Goal: Transaction & Acquisition: Purchase product/service

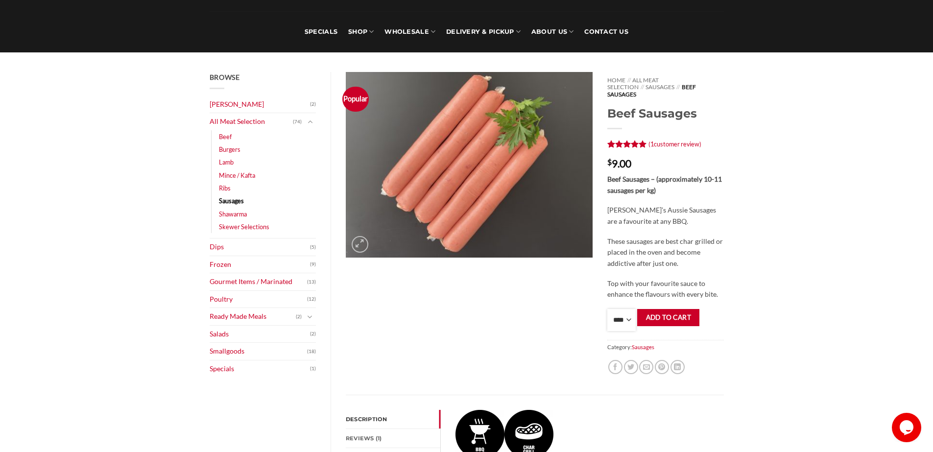
click at [618, 309] on select "**** * *** * *** * *** * *** * *** * *** * *** * *** * *** ** **** ** **** ** *…" at bounding box center [621, 320] width 28 height 22
select select "**"
click at [607, 309] on select "**** * *** * *** * *** * *** * *** * *** * *** * *** * *** ** **** ** **** ** *…" at bounding box center [621, 320] width 28 height 22
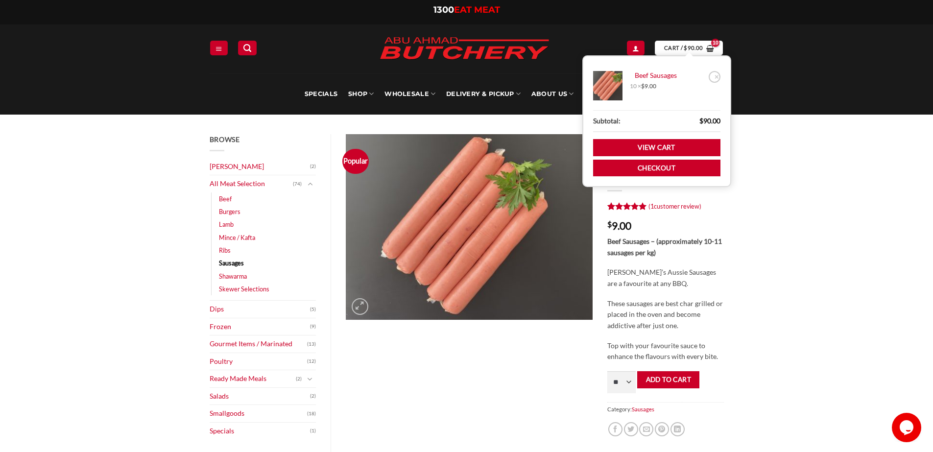
click at [714, 45] on icon "View cart" at bounding box center [709, 49] width 7 height 8
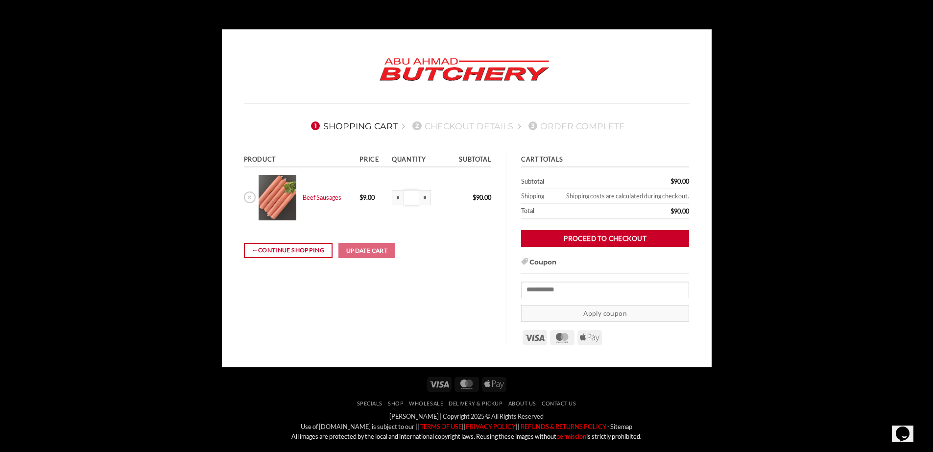
click at [412, 204] on input "**" at bounding box center [412, 198] width 16 height 16
click at [412, 204] on input "*" at bounding box center [412, 198] width 16 height 16
type input "**"
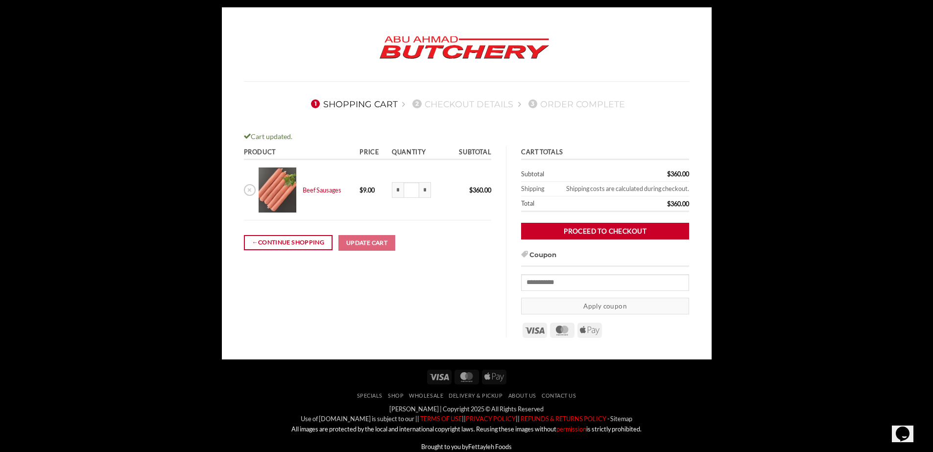
scroll to position [85, 0]
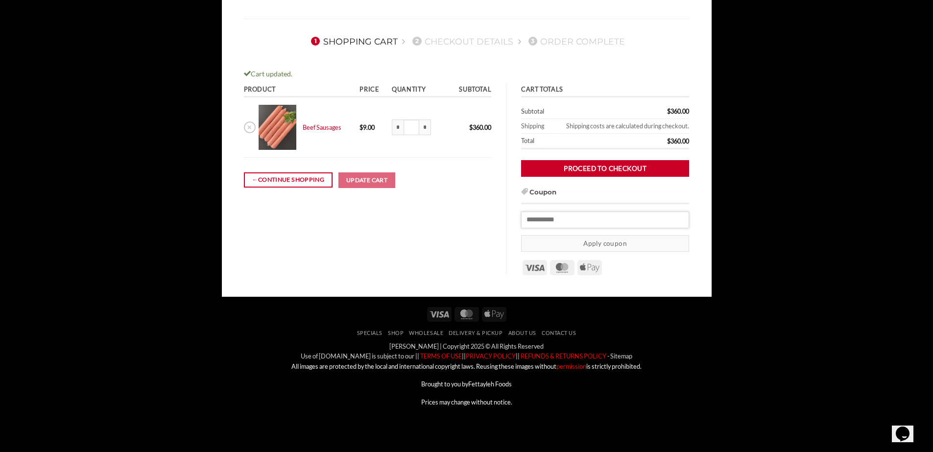
click at [568, 220] on input "Coupon:" at bounding box center [605, 219] width 168 height 17
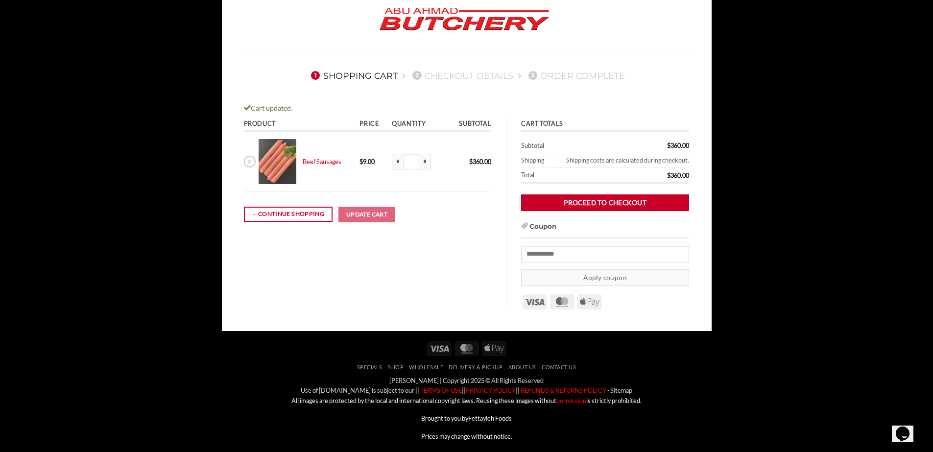
click at [834, 72] on body "1 Shopping Cart 2 Checkout details 3 Order Complete Cart updated. Product Price…" at bounding box center [466, 218] width 933 height 478
click at [426, 163] on input "*" at bounding box center [425, 162] width 12 height 16
click at [402, 161] on input "*" at bounding box center [398, 162] width 12 height 16
click at [423, 159] on input "*" at bounding box center [425, 162] width 12 height 16
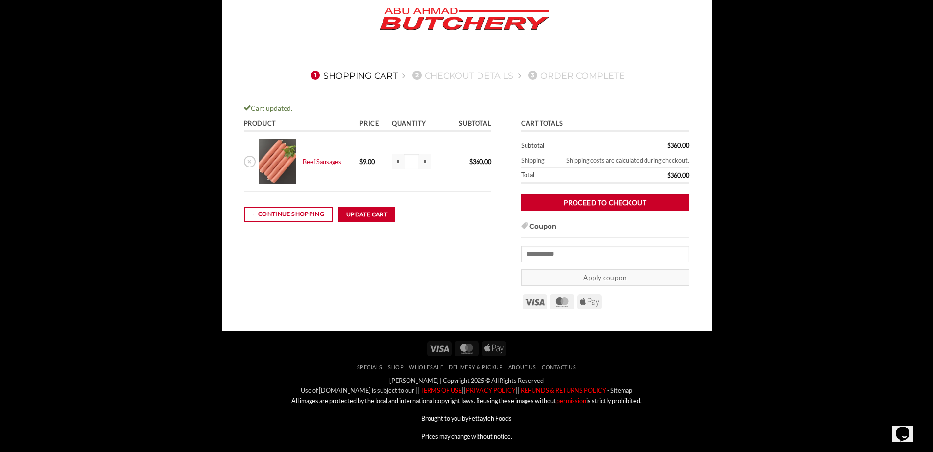
click at [423, 159] on input "*" at bounding box center [425, 162] width 12 height 16
click at [424, 161] on input "*" at bounding box center [425, 162] width 12 height 16
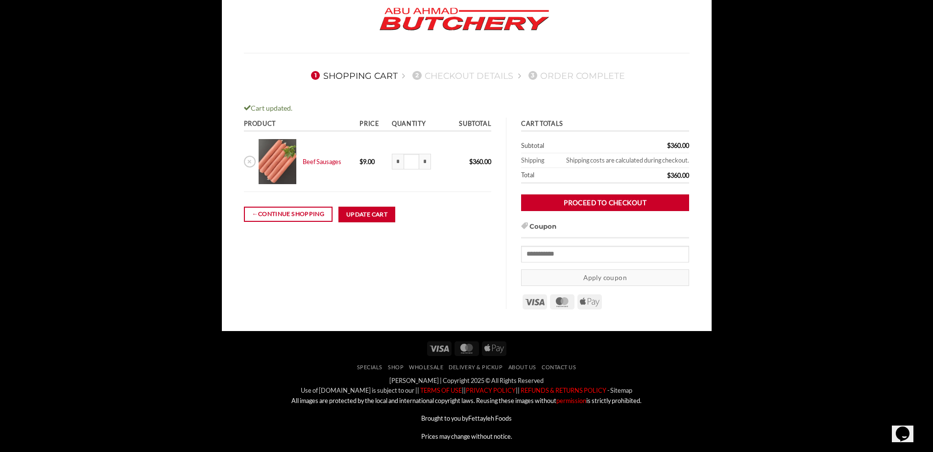
click at [424, 161] on input "*" at bounding box center [425, 162] width 12 height 16
type input "****"
click at [460, 207] on td "← Continue shopping Update cart" at bounding box center [368, 214] width 248 height 44
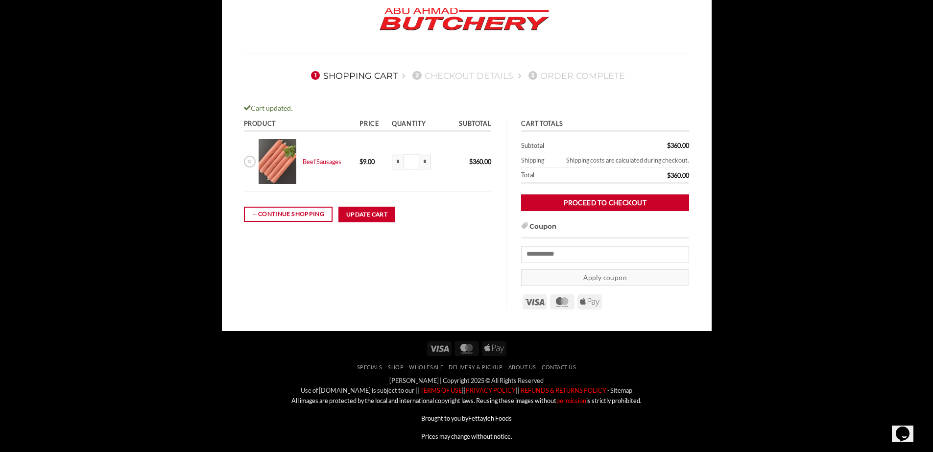
click at [367, 215] on button "Update cart" at bounding box center [366, 215] width 57 height 16
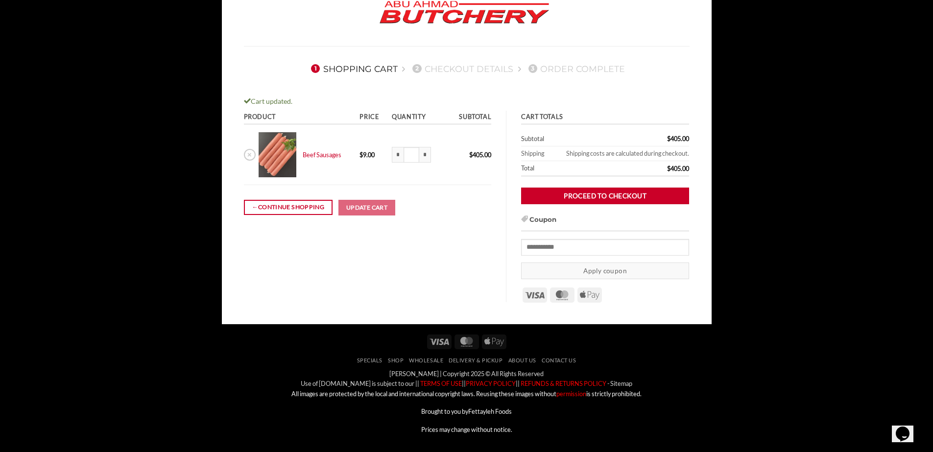
scroll to position [85, 0]
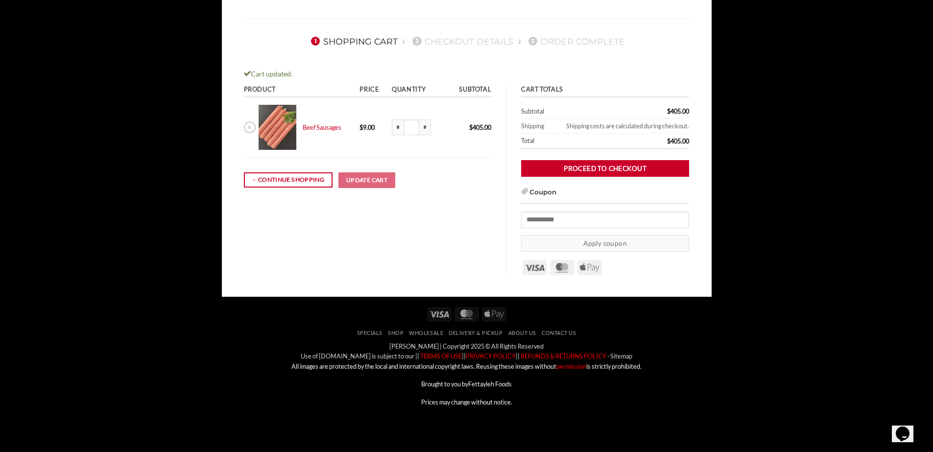
click at [399, 130] on input "*" at bounding box center [398, 128] width 12 height 16
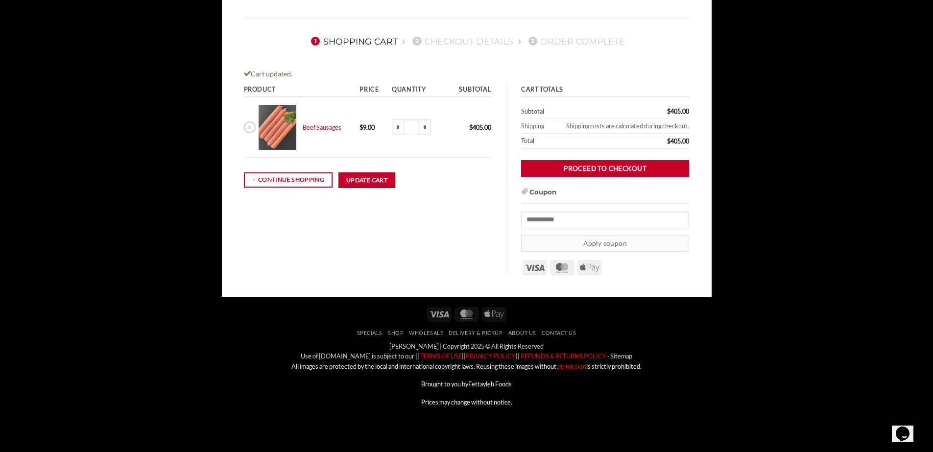
click at [399, 130] on input "*" at bounding box center [398, 128] width 12 height 16
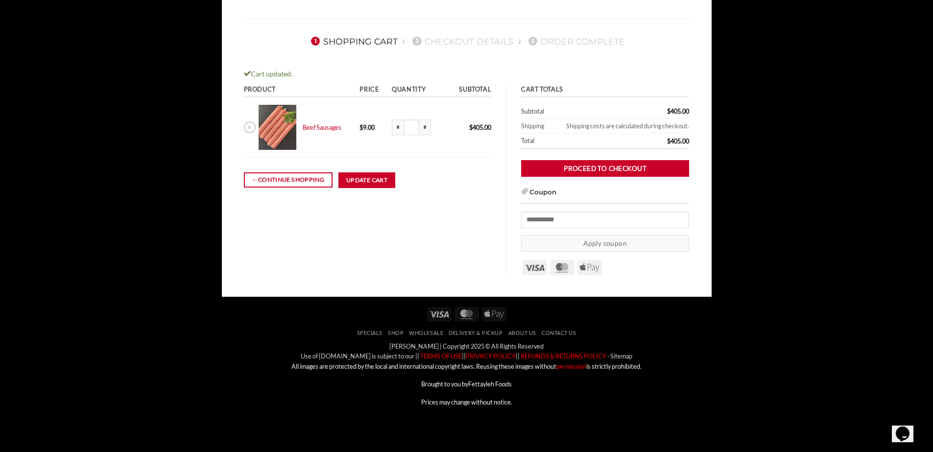
click at [399, 130] on input "*" at bounding box center [398, 128] width 12 height 16
click at [427, 129] on input "*" at bounding box center [425, 128] width 12 height 16
type input "****"
click at [377, 175] on button "Update cart" at bounding box center [366, 180] width 57 height 16
click at [421, 40] on span "2" at bounding box center [416, 41] width 9 height 9
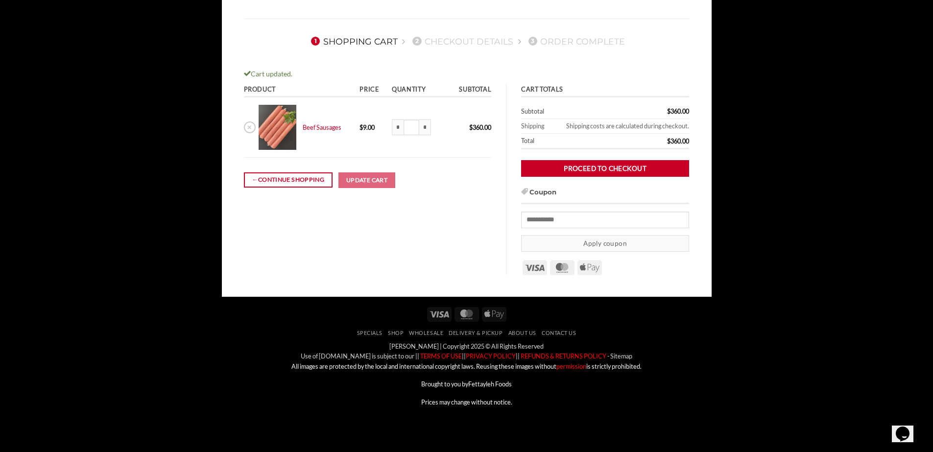
click at [367, 34] on nav "1 Shopping Cart 2 Checkout details 3 Order Complete" at bounding box center [467, 40] width 446 height 25
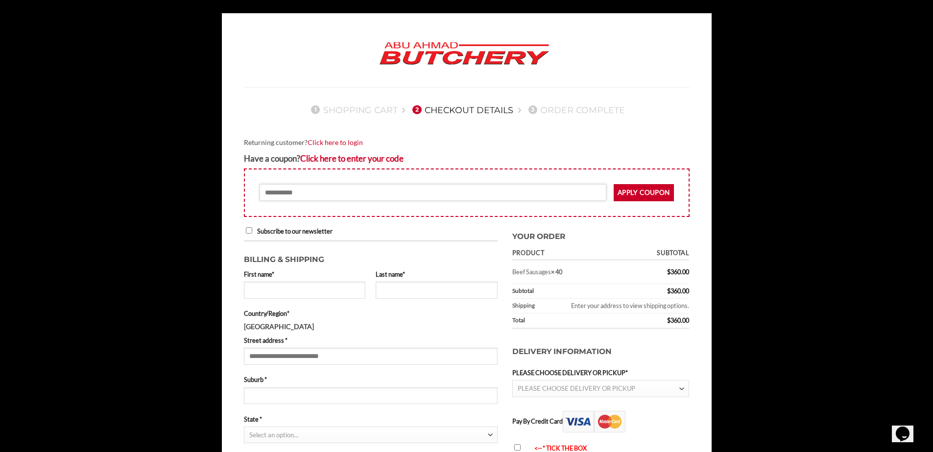
click at [383, 187] on input "Coupon:" at bounding box center [433, 192] width 347 height 17
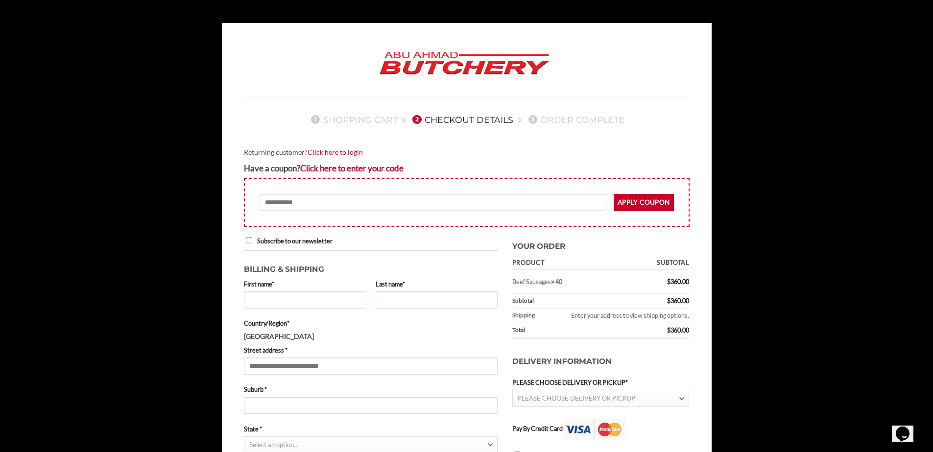
click at [312, 314] on p "First name *" at bounding box center [305, 297] width 122 height 36
click at [317, 306] on input "First name *" at bounding box center [305, 299] width 122 height 17
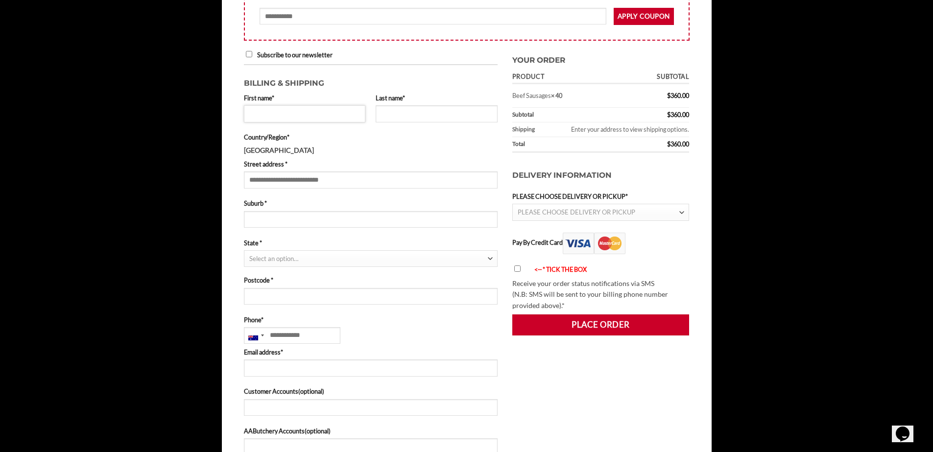
scroll to position [192, 0]
click at [561, 213] on span "PLEASE CHOOSE DELIVERY OR PICKUP" at bounding box center [577, 213] width 118 height 8
click at [558, 228] on li "Delivery by [PERSON_NAME]" at bounding box center [601, 227] width 176 height 17
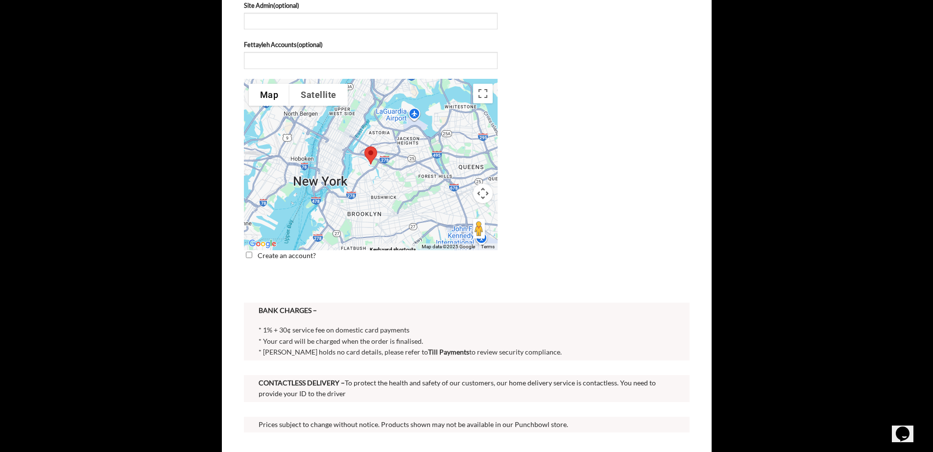
scroll to position [656, 0]
drag, startPoint x: 566, startPoint y: 198, endPoint x: 390, endPoint y: 301, distance: 203.5
click at [390, 301] on div at bounding box center [467, 296] width 446 height 15
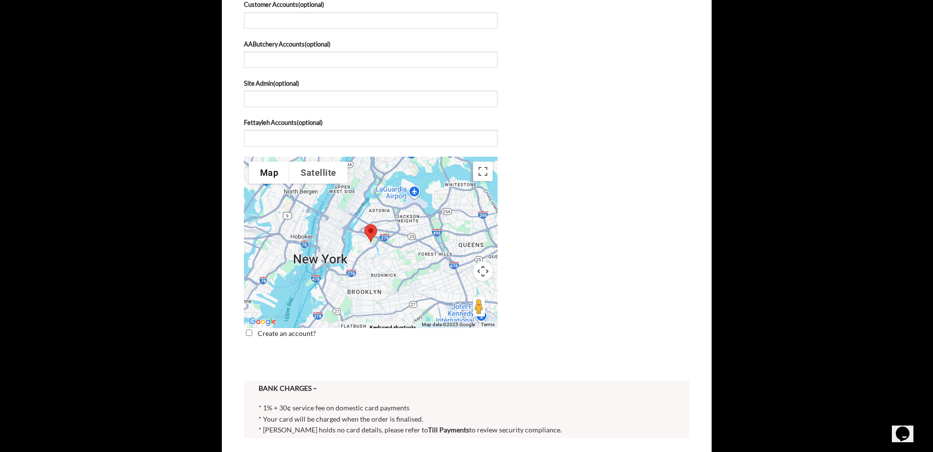
scroll to position [580, 0]
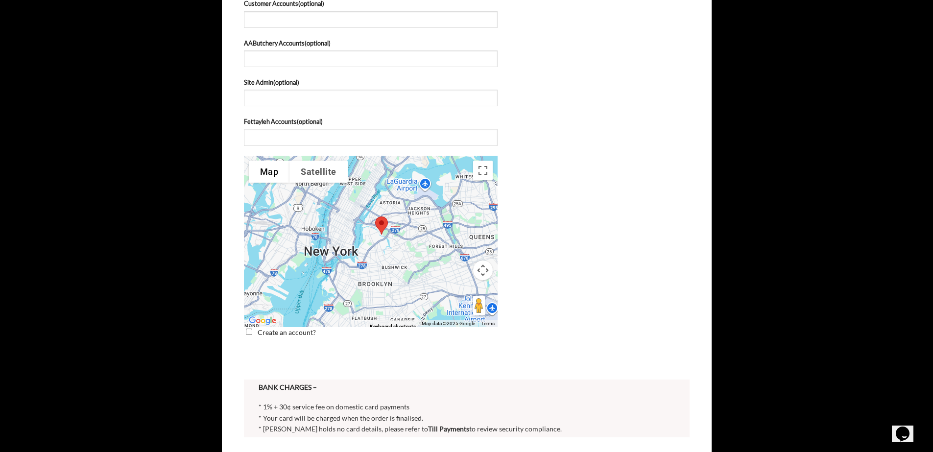
drag, startPoint x: 395, startPoint y: 256, endPoint x: 403, endPoint y: 253, distance: 8.6
click at [403, 253] on div "Checkout" at bounding box center [371, 241] width 254 height 171
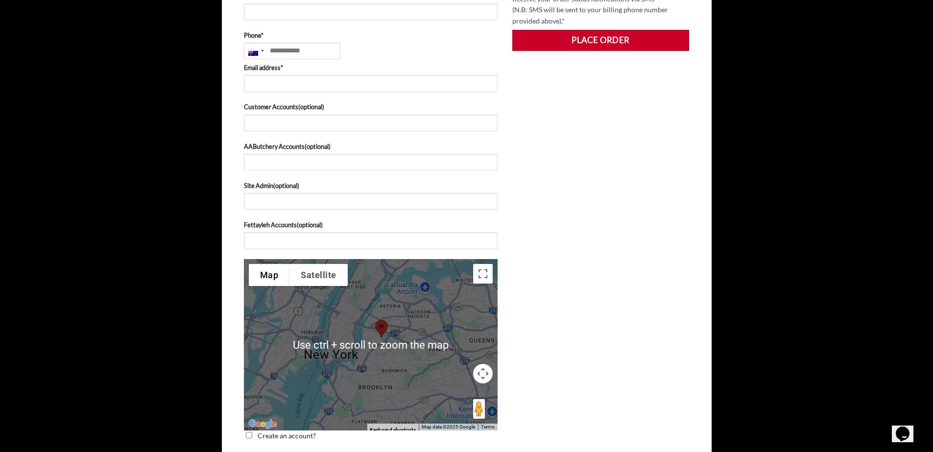
scroll to position [472, 0]
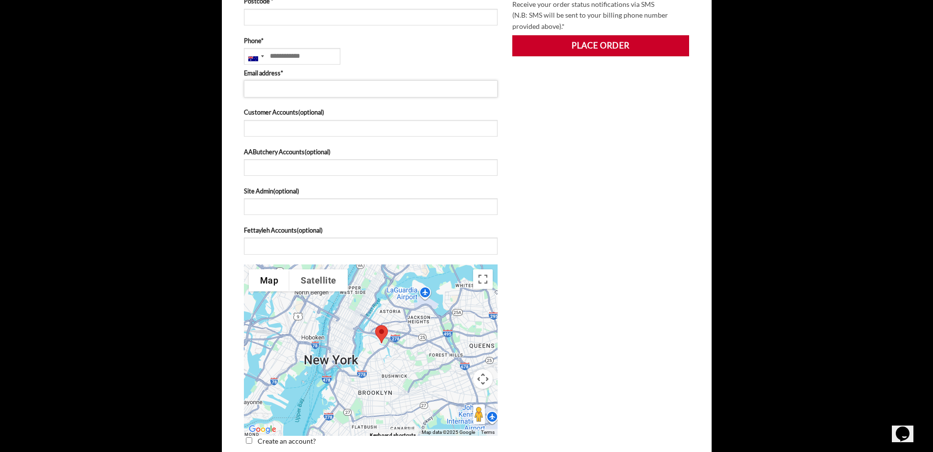
click at [397, 86] on input "Email address *" at bounding box center [371, 88] width 254 height 17
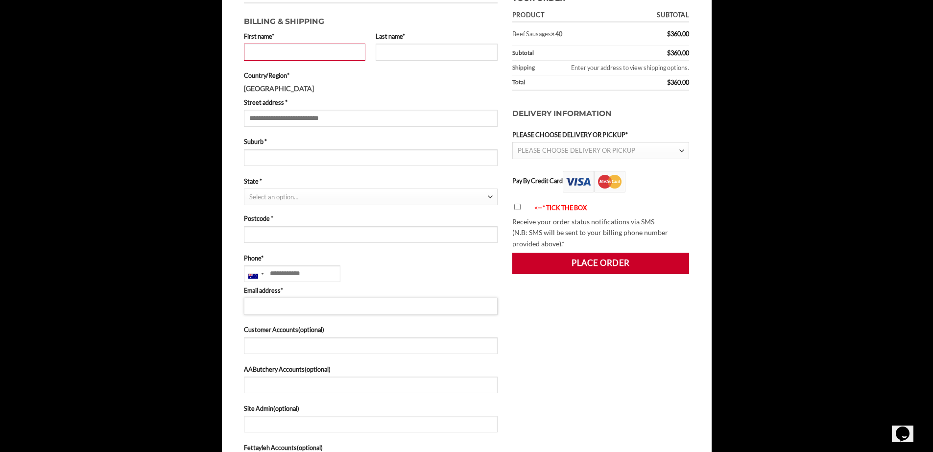
scroll to position [253, 0]
click at [305, 272] on input "Phone *" at bounding box center [292, 274] width 96 height 17
click at [373, 264] on p "Phone * [GEOGRAPHIC_DATA] +61 Invalid number ✓ Valid" at bounding box center [371, 268] width 254 height 29
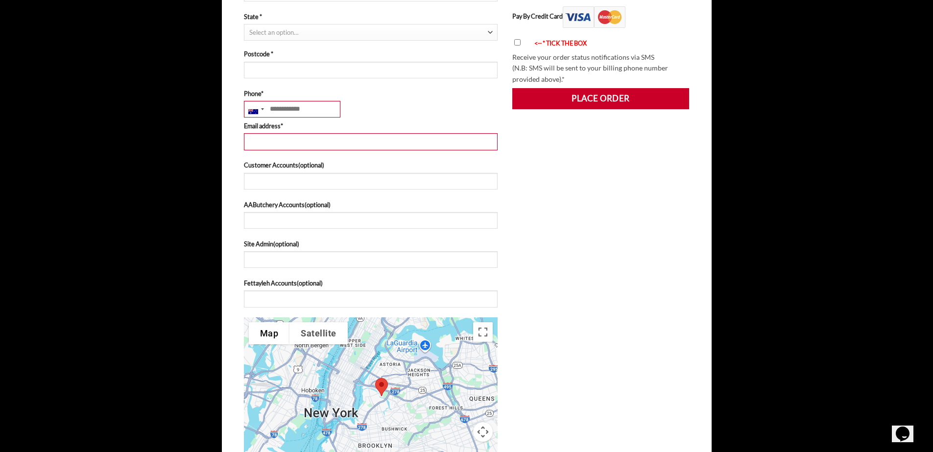
scroll to position [0, 0]
